Goal: Task Accomplishment & Management: Use online tool/utility

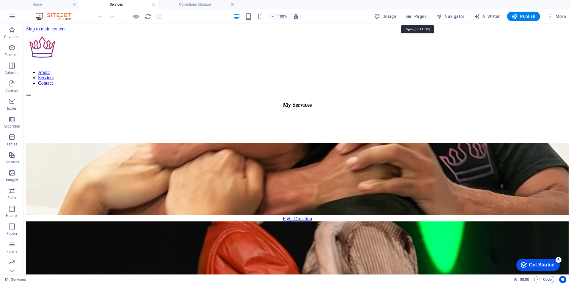
click at [417, 14] on span "Pages" at bounding box center [416, 16] width 21 height 6
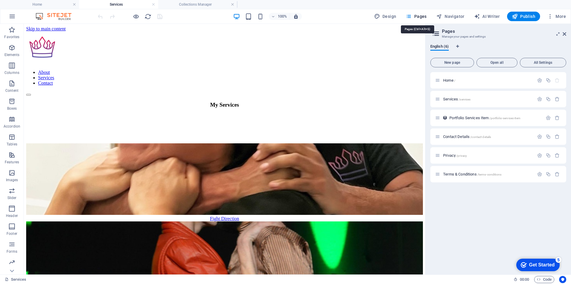
drag, startPoint x: 421, startPoint y: 15, endPoint x: 163, endPoint y: 1, distance: 258.7
click at [421, 15] on span "Pages" at bounding box center [416, 16] width 21 height 6
click at [197, 5] on h4 "Collections Manager" at bounding box center [197, 4] width 79 height 7
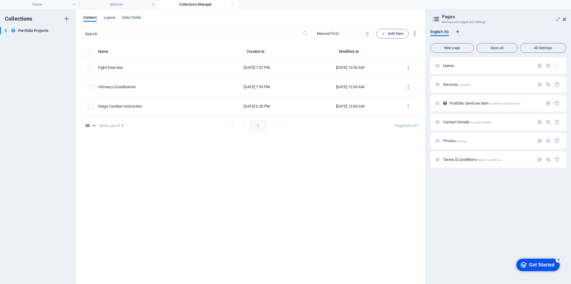
click at [233, 4] on link at bounding box center [233, 5] width 4 height 6
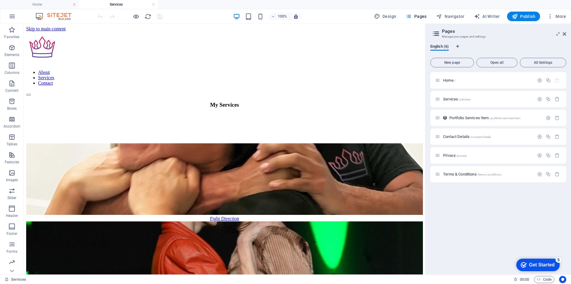
click at [53, 1] on h4 "Home" at bounding box center [39, 4] width 79 height 7
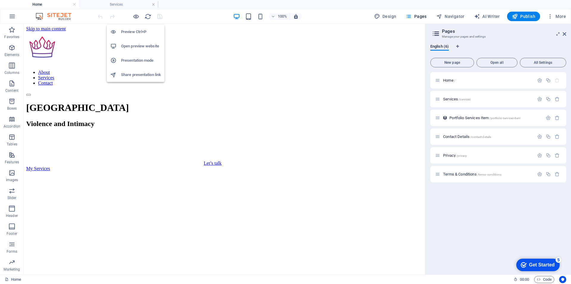
click at [136, 59] on h6 "Presentation mode" at bounding box center [141, 60] width 40 height 7
click at [450, 60] on button "New page" at bounding box center [453, 63] width 44 height 10
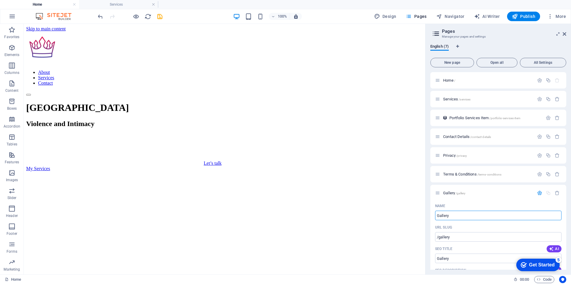
type input "Gallery"
type input "/gallery"
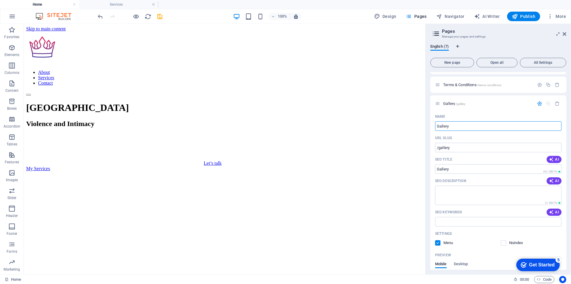
type input "Gallery"
click at [454, 104] on span "Gallery /gallery" at bounding box center [454, 103] width 22 height 4
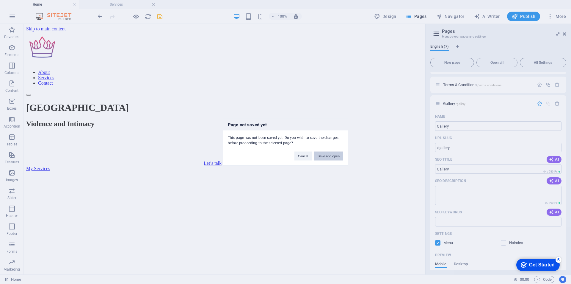
click at [335, 155] on button "Save and open" at bounding box center [328, 155] width 29 height 9
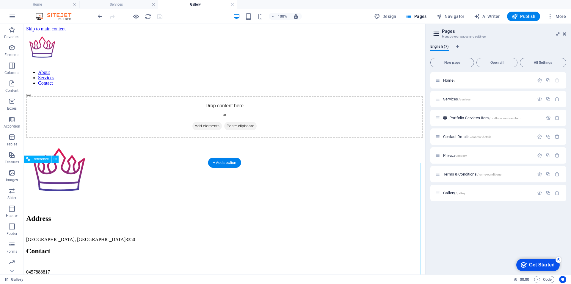
scroll to position [0, 0]
click at [209, 126] on span "Add elements" at bounding box center [207, 126] width 29 height 8
click at [11, 51] on icon "button" at bounding box center [11, 47] width 7 height 7
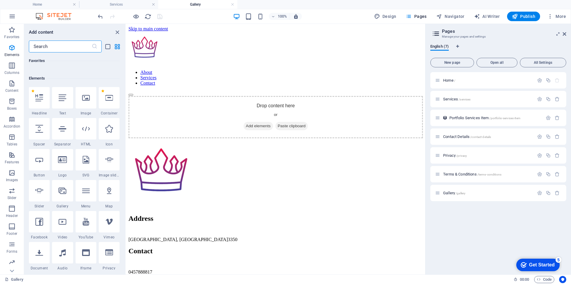
scroll to position [63, 0]
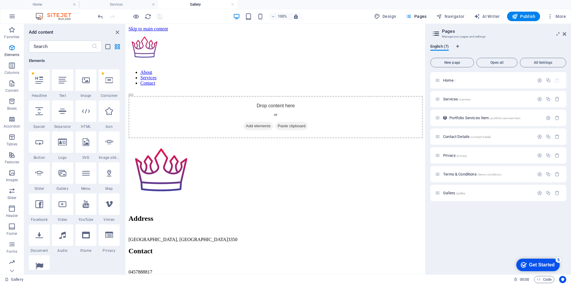
click at [64, 176] on icon at bounding box center [63, 173] width 8 height 8
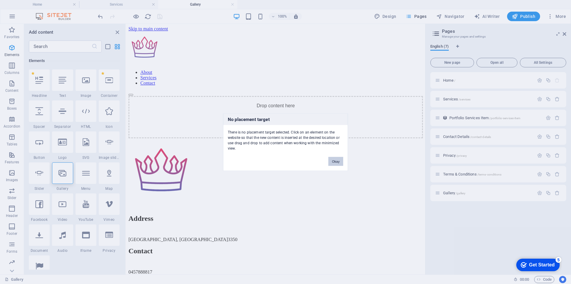
drag, startPoint x: 337, startPoint y: 162, endPoint x: 210, endPoint y: 138, distance: 129.3
click at [337, 162] on button "Okay" at bounding box center [336, 161] width 15 height 9
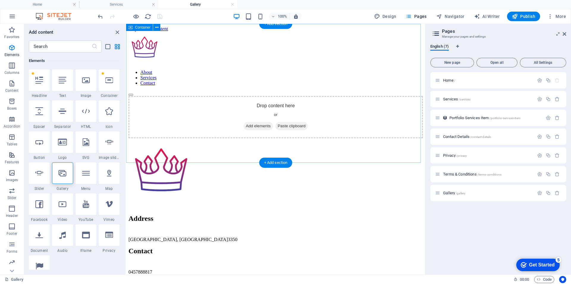
click at [259, 125] on span "Add elements" at bounding box center [258, 126] width 29 height 8
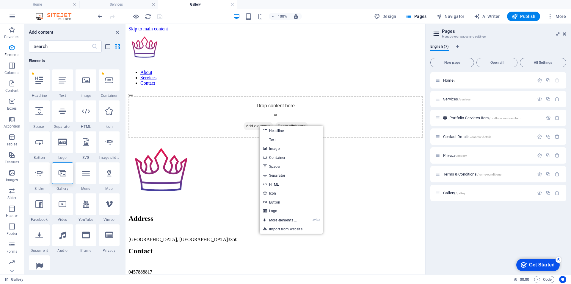
click at [287, 219] on link "Ctrl ⏎ More elements ..." at bounding box center [280, 219] width 41 height 9
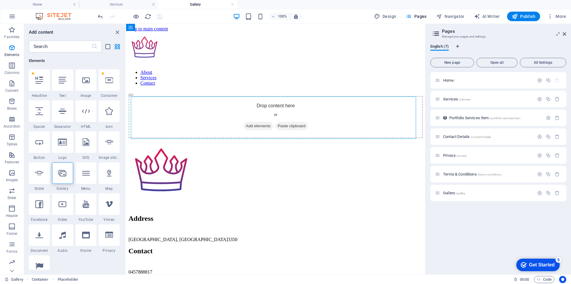
click at [65, 176] on icon at bounding box center [63, 173] width 8 height 8
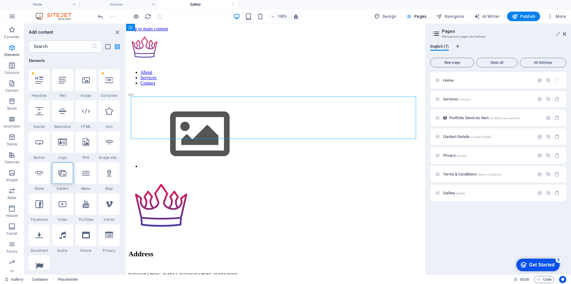
select select "4"
select select "%"
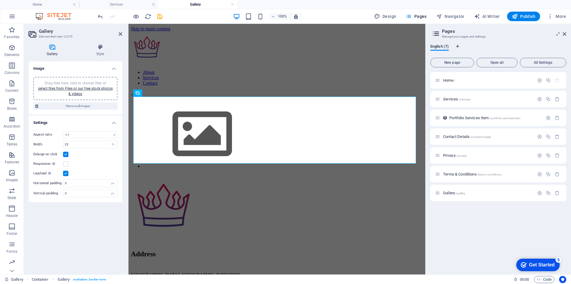
click at [98, 50] on h4 "Style" at bounding box center [100, 50] width 44 height 12
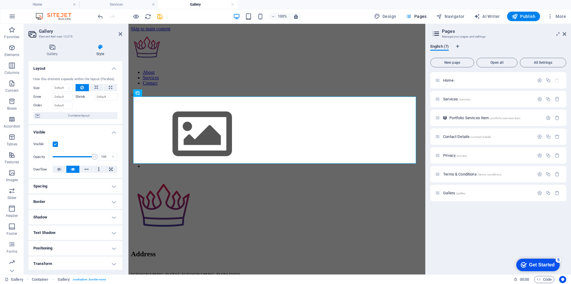
click at [51, 53] on h4 "Gallery" at bounding box center [54, 50] width 50 height 12
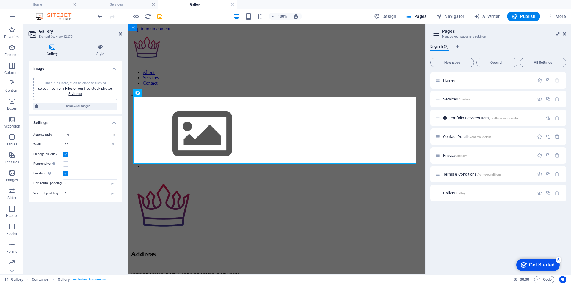
click at [99, 49] on icon at bounding box center [100, 47] width 44 height 6
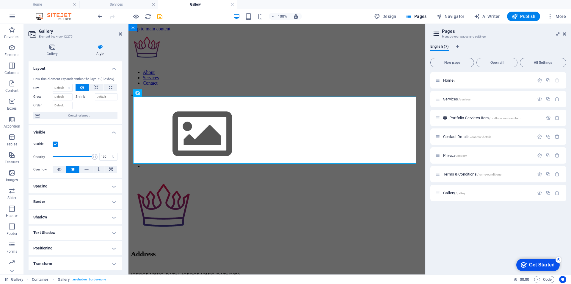
click at [56, 51] on h4 "Gallery" at bounding box center [54, 50] width 50 height 12
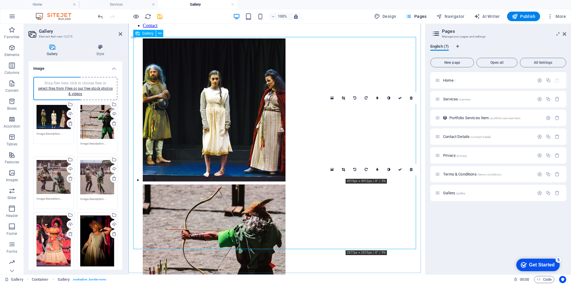
scroll to position [60, 0]
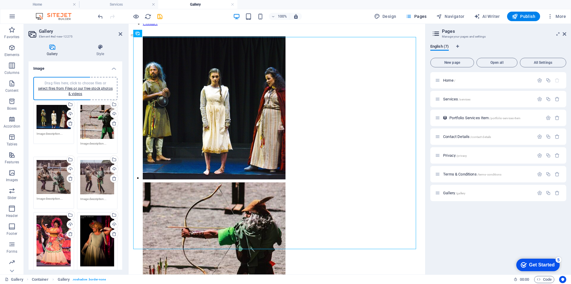
click at [97, 51] on h4 "Style" at bounding box center [100, 50] width 44 height 12
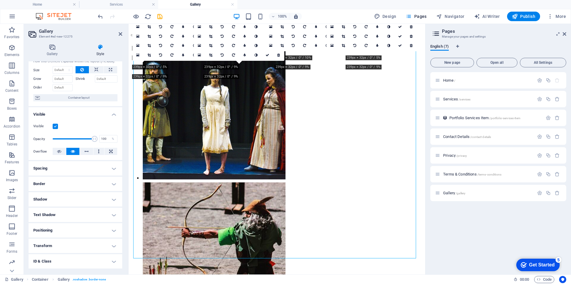
scroll to position [0, 0]
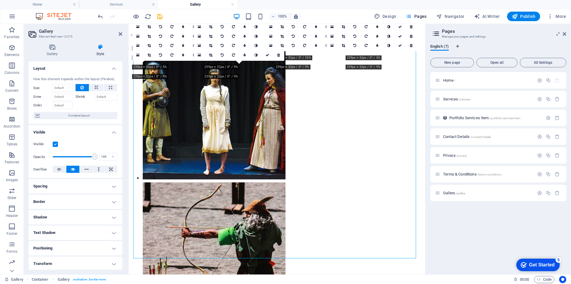
click at [49, 50] on icon at bounding box center [52, 47] width 47 height 6
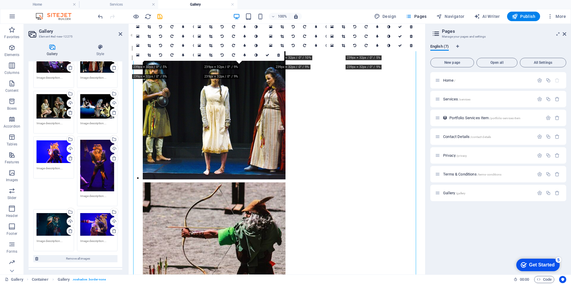
scroll to position [320, 0]
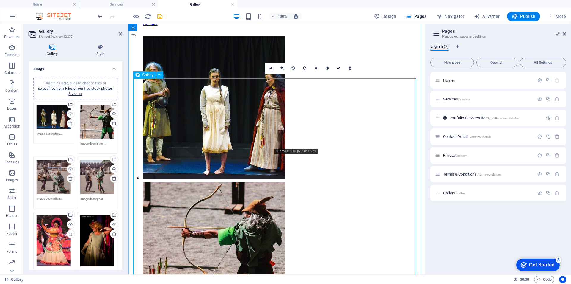
scroll to position [0, 0]
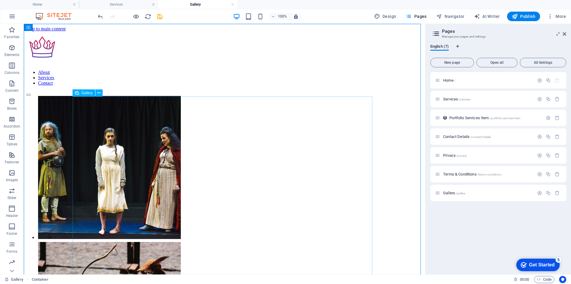
click at [90, 93] on span "Gallery" at bounding box center [87, 93] width 11 height 4
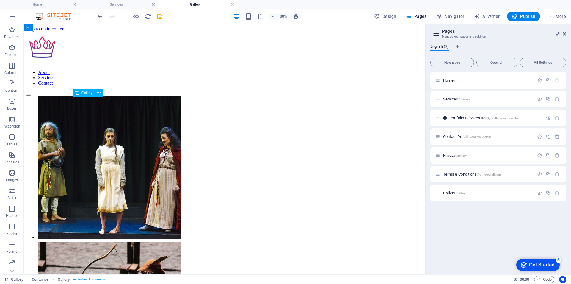
click at [97, 92] on button at bounding box center [99, 92] width 7 height 7
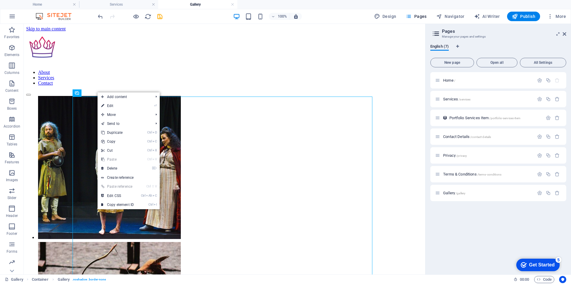
click at [101, 104] on link "⏎ Edit" at bounding box center [118, 105] width 40 height 9
select select "4"
select select "%"
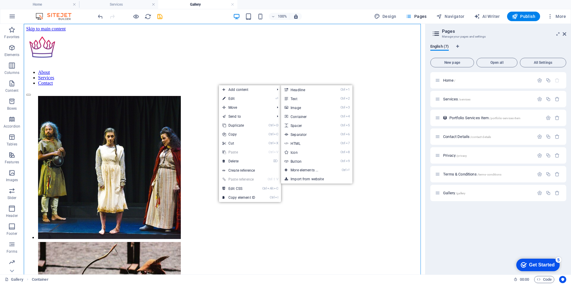
click at [302, 89] on link "Ctrl 1 Headline" at bounding box center [305, 89] width 49 height 9
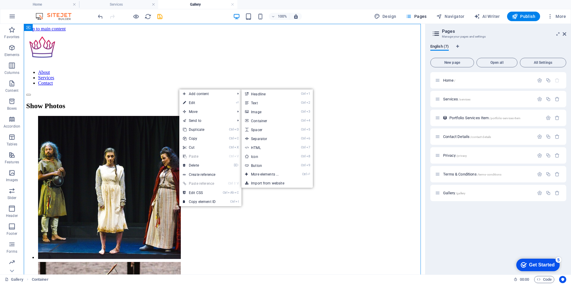
click at [276, 93] on link "Ctrl 1 Headline" at bounding box center [266, 93] width 49 height 9
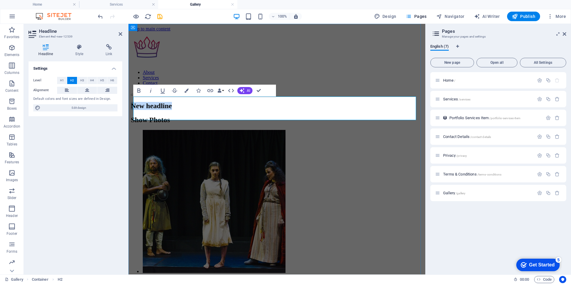
click at [239, 107] on h2 "New headline" at bounding box center [277, 106] width 292 height 8
drag, startPoint x: 259, startPoint y: 85, endPoint x: 235, endPoint y: 62, distance: 33.3
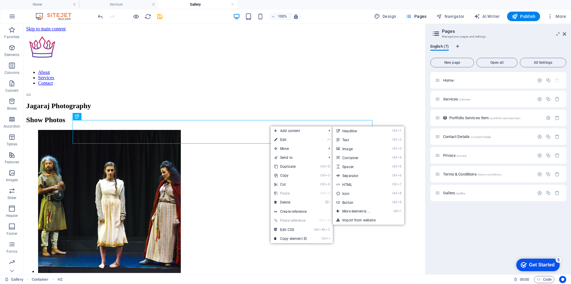
click at [361, 211] on link "Ctrl ⏎ More elements ..." at bounding box center [357, 211] width 49 height 9
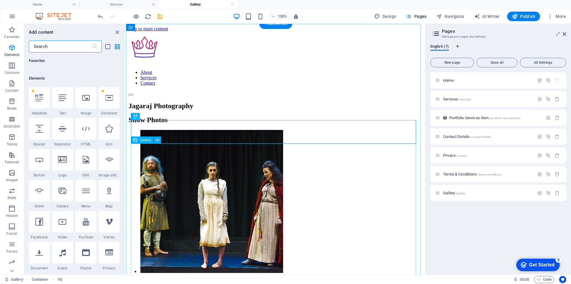
scroll to position [63, 0]
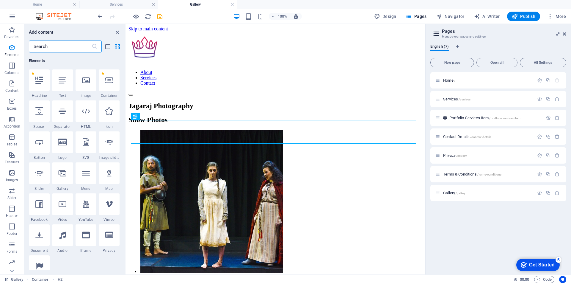
click at [61, 174] on icon at bounding box center [63, 173] width 8 height 8
select select "4"
select select "%"
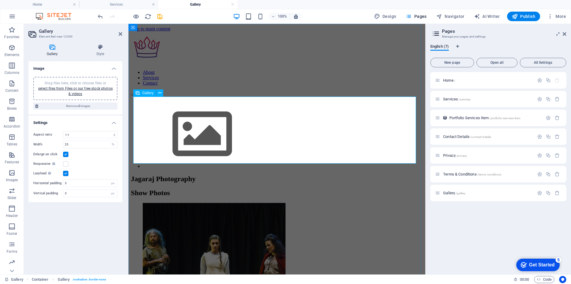
click at [162, 93] on button at bounding box center [159, 92] width 7 height 7
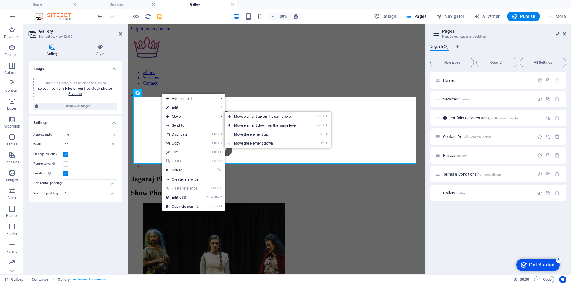
click at [247, 123] on link "Ctrl ⇧ ⬇ Move element down on the same level" at bounding box center [267, 125] width 84 height 9
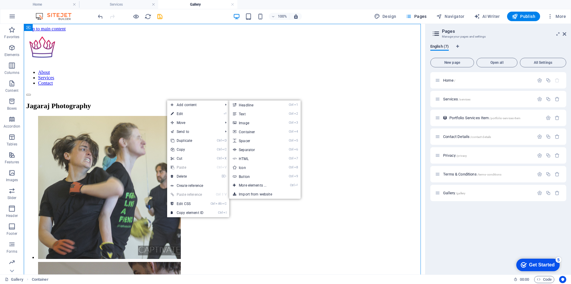
click at [243, 106] on link "Ctrl 1 Headline" at bounding box center [253, 104] width 49 height 9
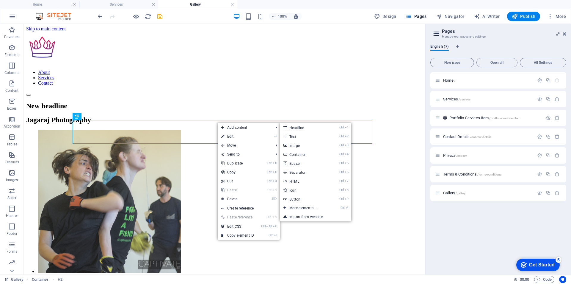
click at [303, 207] on link "Ctrl ⏎ More elements ..." at bounding box center [304, 207] width 49 height 9
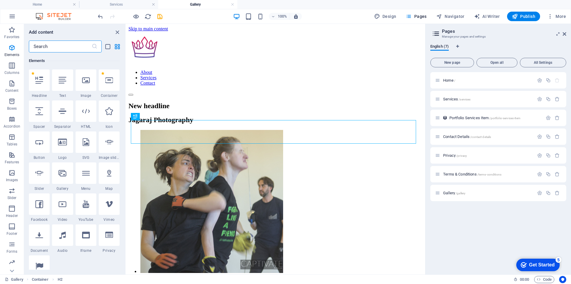
click at [64, 181] on div at bounding box center [62, 172] width 21 height 21
select select "4"
select select "%"
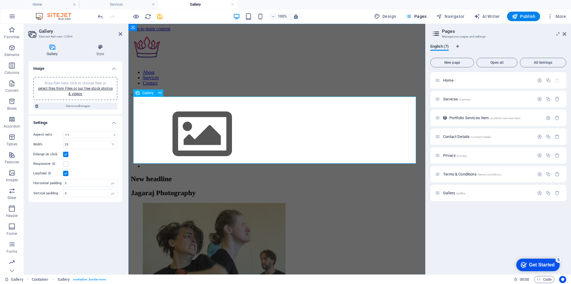
click at [166, 119] on img at bounding box center [202, 134] width 119 height 67
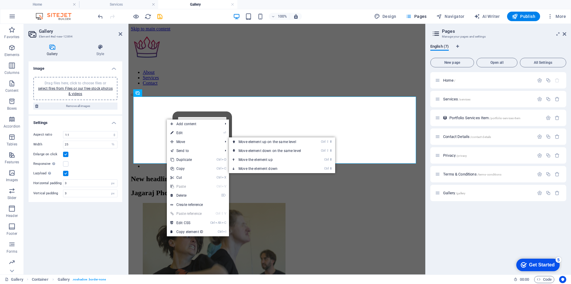
click at [257, 149] on link "Ctrl ⇧ ⬇ Move element down on the same level" at bounding box center [271, 150] width 84 height 9
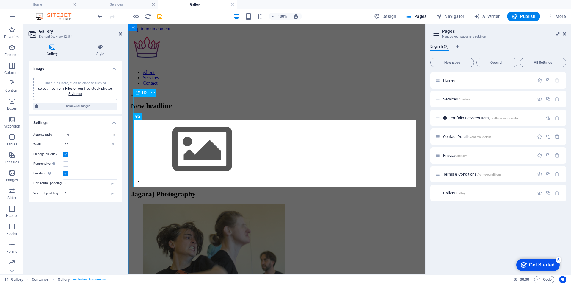
click at [176, 110] on div "New headline" at bounding box center [277, 106] width 292 height 8
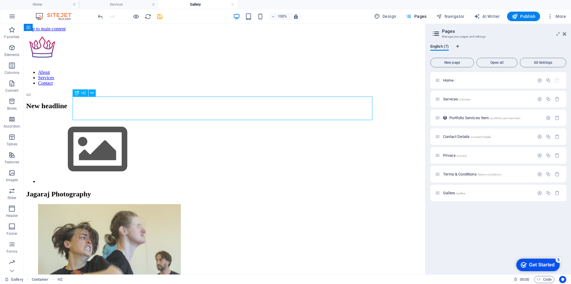
click at [173, 108] on div "New headline" at bounding box center [224, 106] width 397 height 8
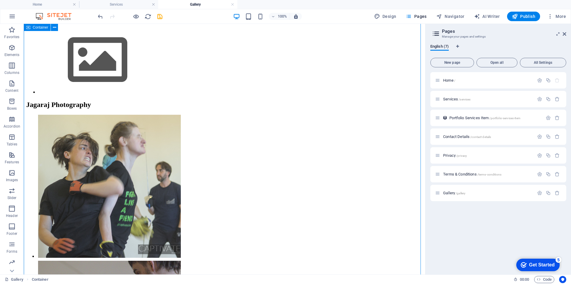
scroll to position [0, 0]
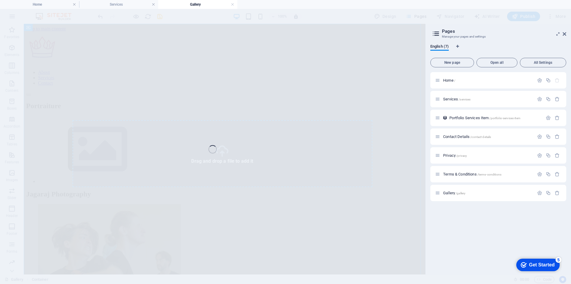
select select "4"
select select "%"
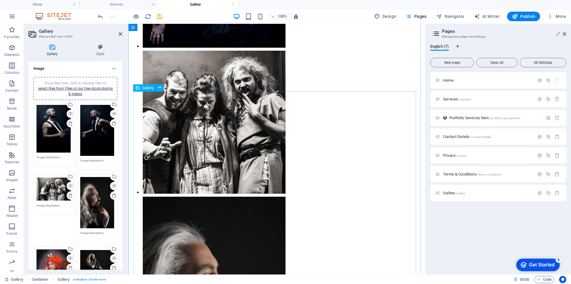
scroll to position [357, 0]
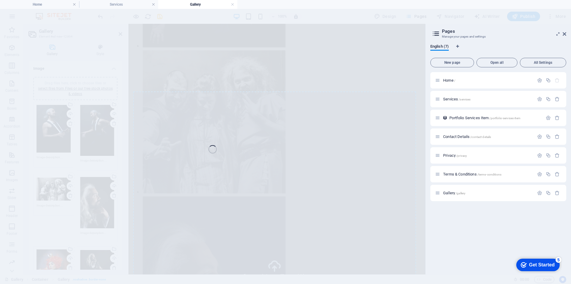
select select "4"
select select "%"
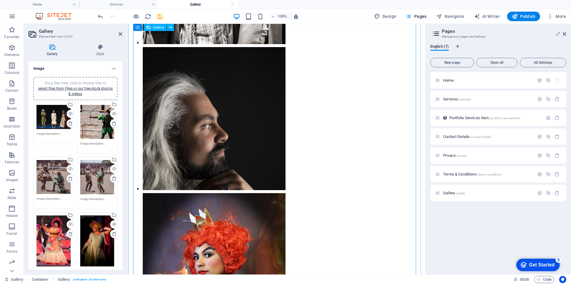
scroll to position [536, 0]
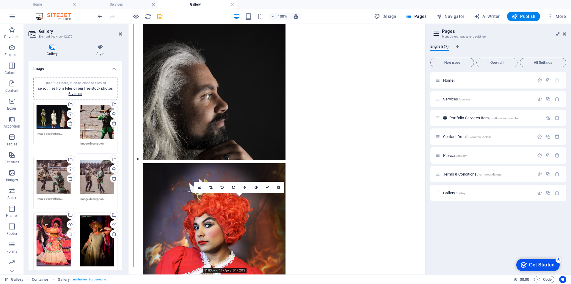
drag, startPoint x: 171, startPoint y: 207, endPoint x: 282, endPoint y: 187, distance: 111.9
click at [282, 187] on link at bounding box center [278, 187] width 11 height 11
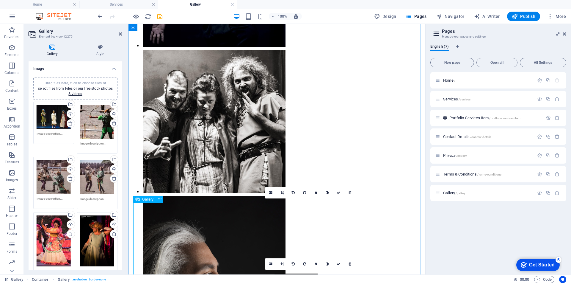
scroll to position [238, 0]
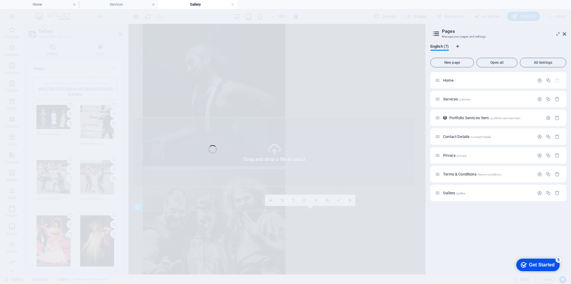
select select "4"
select select "%"
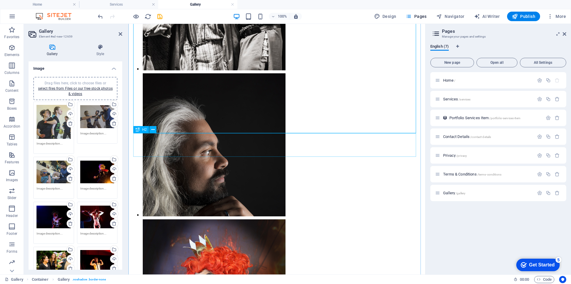
scroll to position [506, 0]
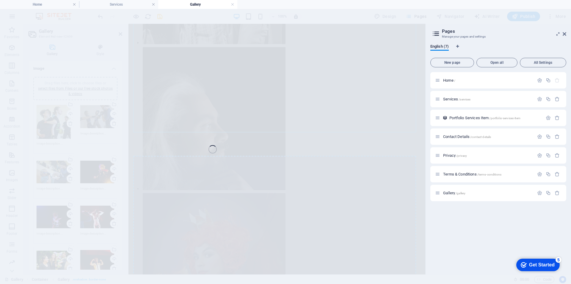
select select "4"
select select "%"
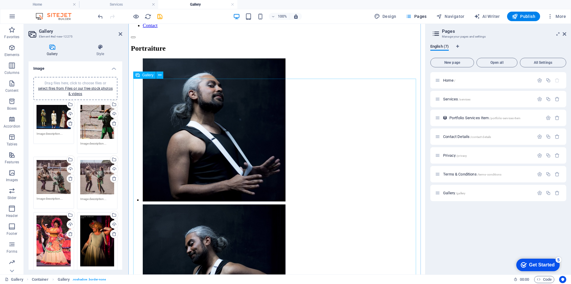
scroll to position [60, 0]
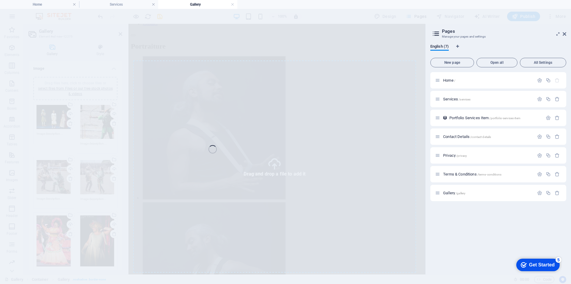
select select "4"
select select "%"
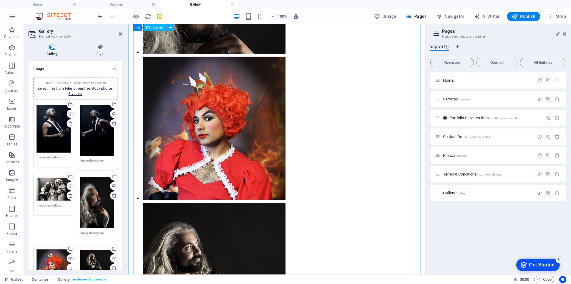
scroll to position [523, 0]
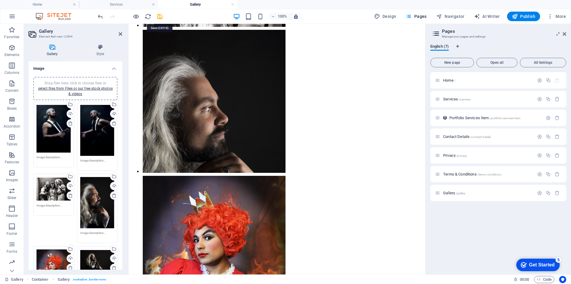
click at [161, 16] on icon "save" at bounding box center [160, 16] width 7 height 7
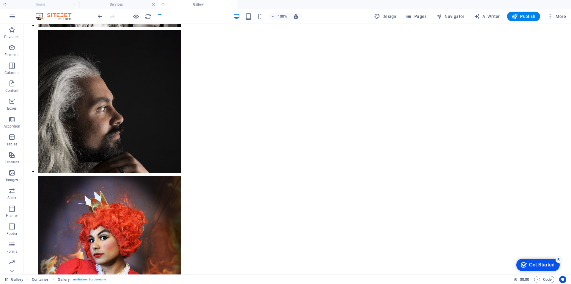
scroll to position [83, 0]
